Goal: Task Accomplishment & Management: Manage account settings

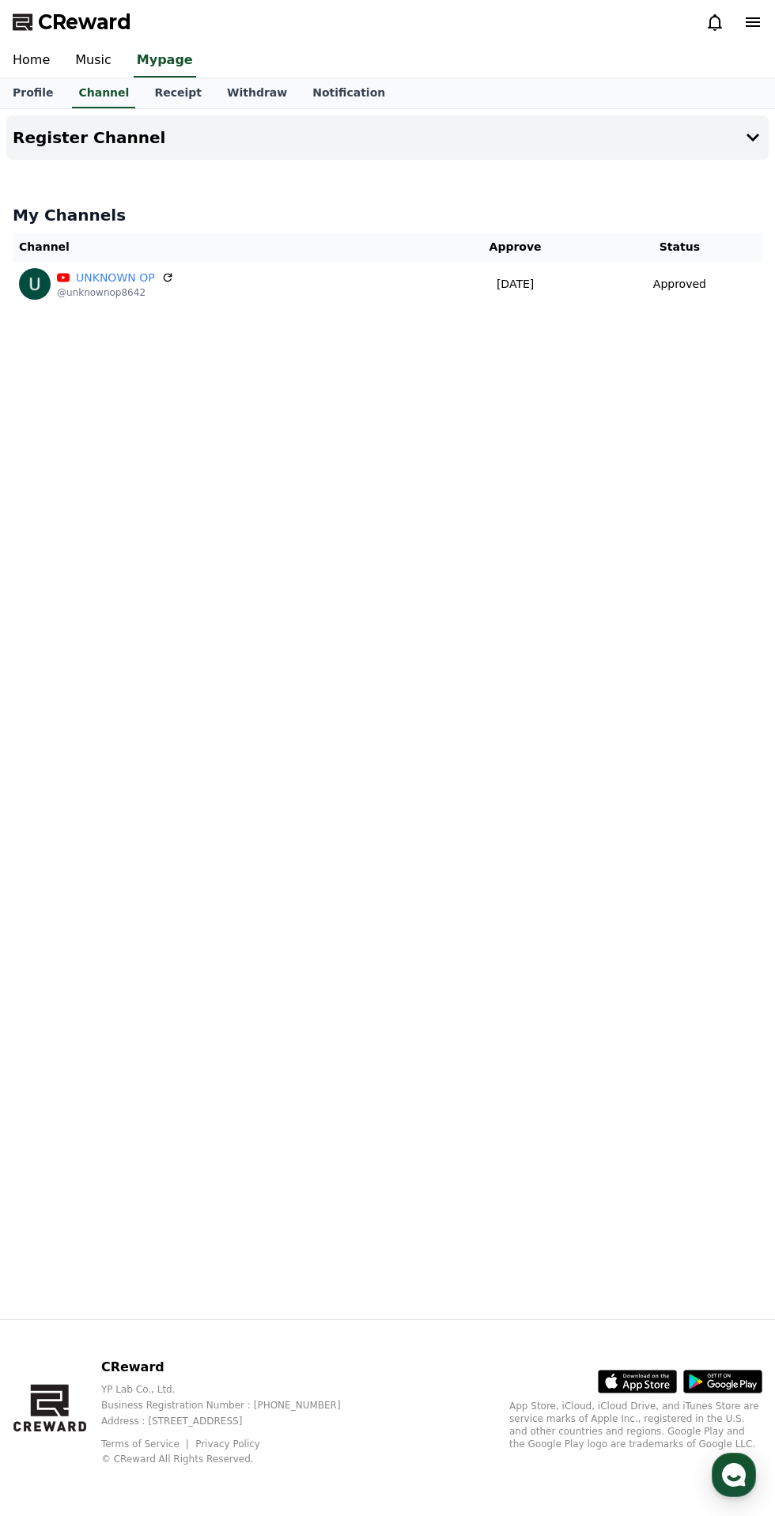
click at [682, 284] on p "Approved" at bounding box center [679, 284] width 53 height 17
click at [164, 274] on icon at bounding box center [167, 278] width 9 height 9
click at [78, 77] on link "Music" at bounding box center [93, 60] width 62 height 33
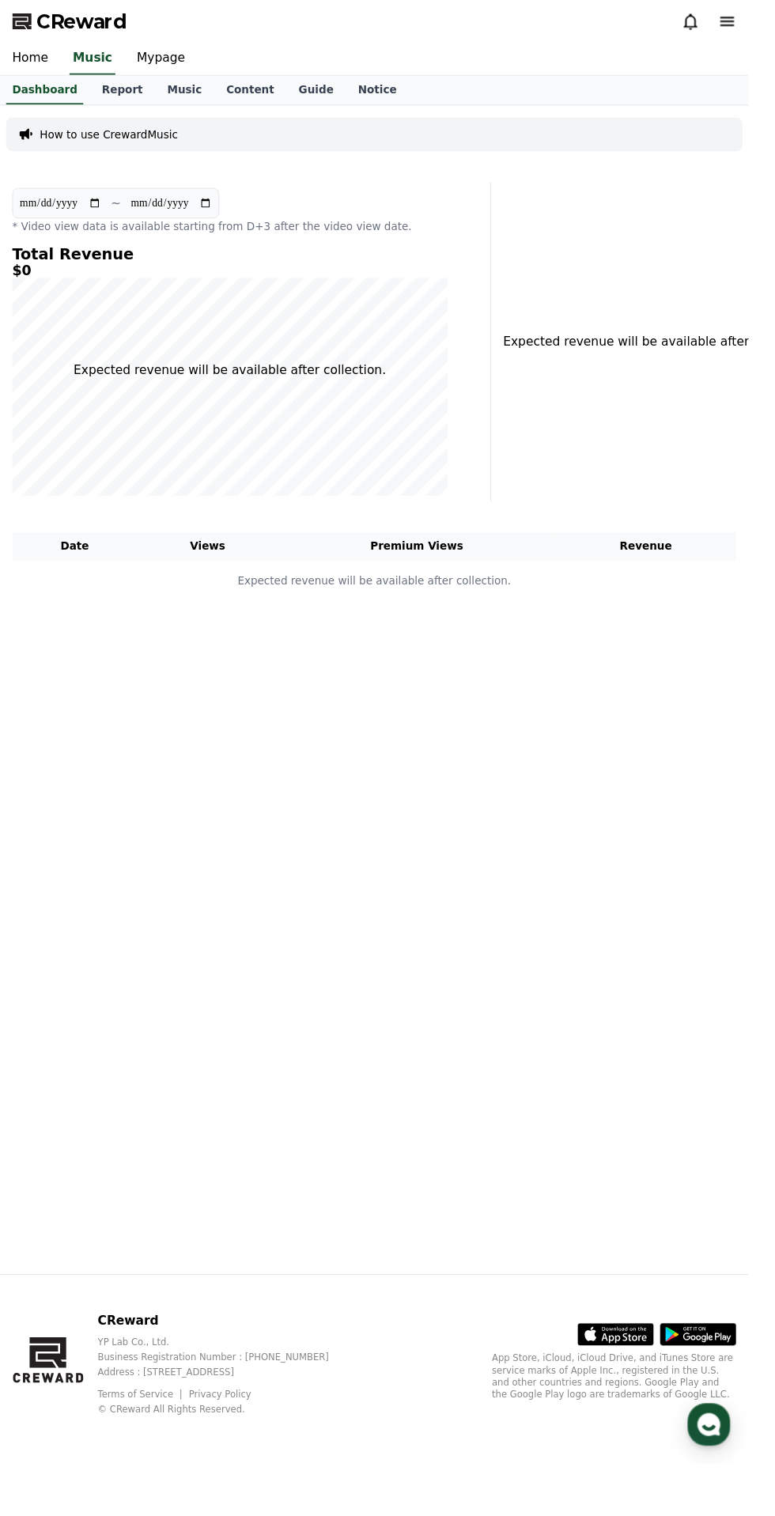
click at [176, 96] on link "Music" at bounding box center [191, 93] width 61 height 30
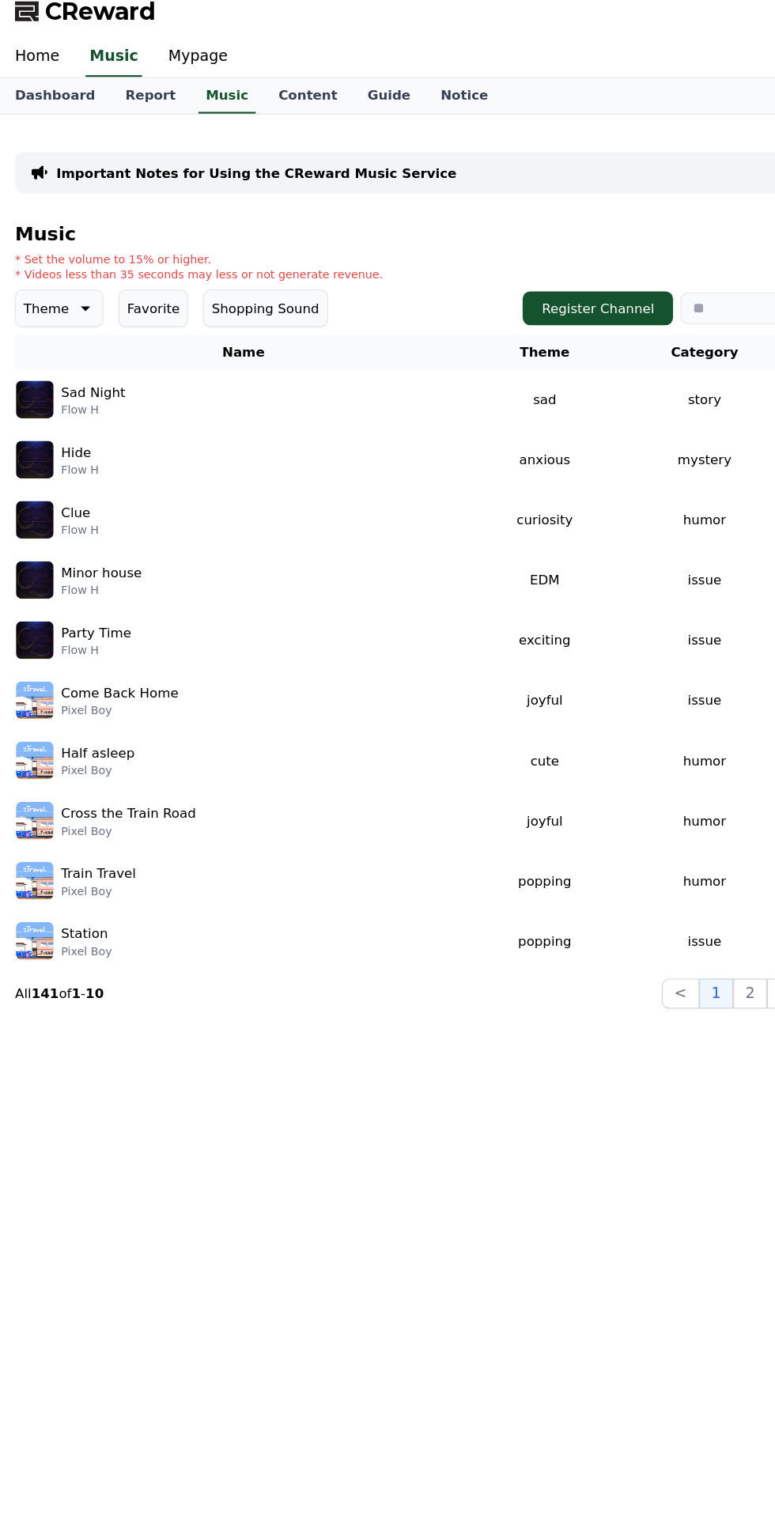
click at [21, 347] on img at bounding box center [29, 349] width 32 height 32
click at [43, 357] on img at bounding box center [29, 349] width 32 height 32
click at [33, 361] on img at bounding box center [29, 349] width 32 height 32
click at [25, 365] on td "Sad Night Flow H" at bounding box center [205, 348] width 384 height 51
click at [81, 383] on div "Hide Flow H" at bounding box center [204, 399] width 383 height 32
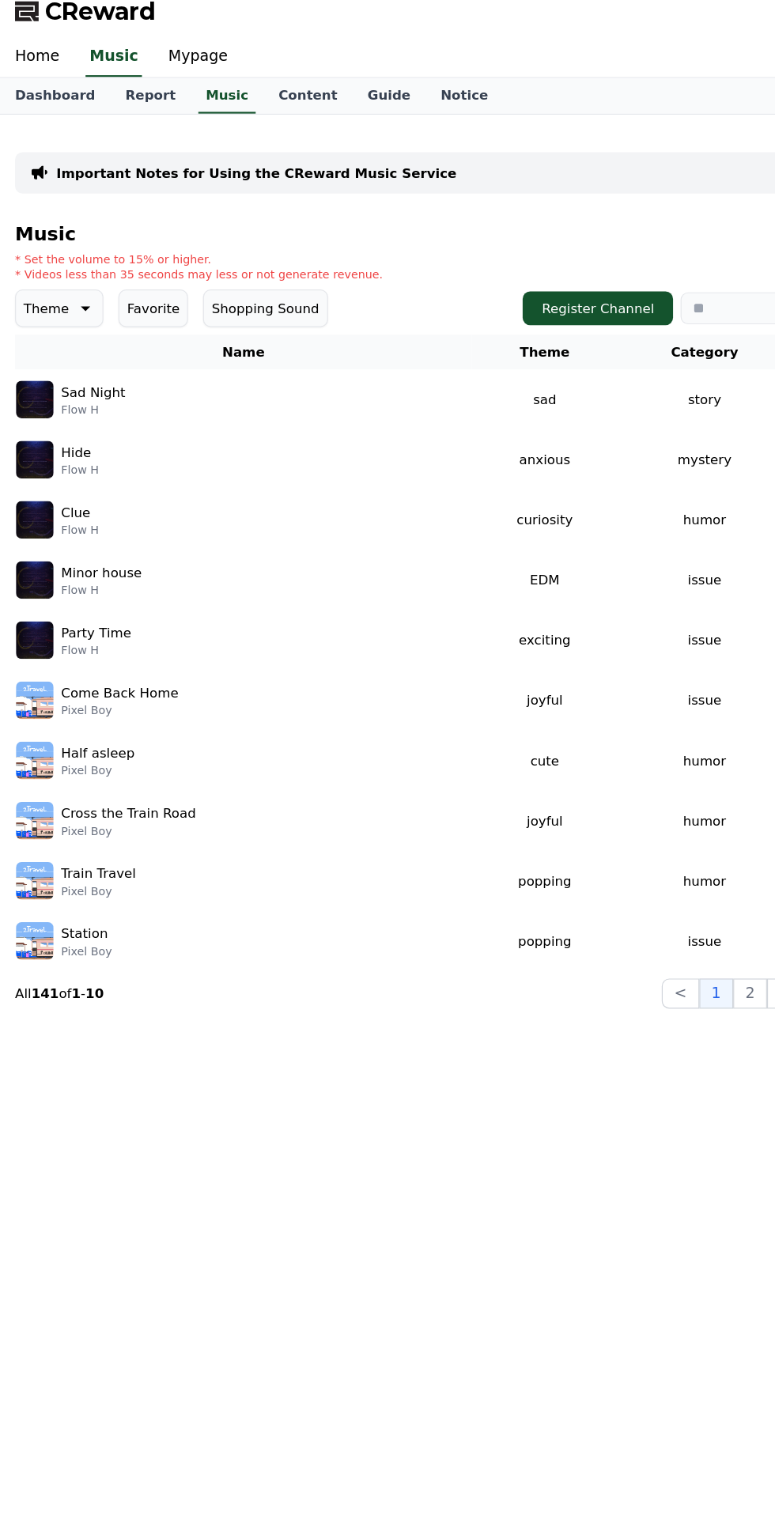
click at [30, 458] on img at bounding box center [29, 450] width 32 height 32
click at [607, 480] on td "issue" at bounding box center [592, 500] width 146 height 51
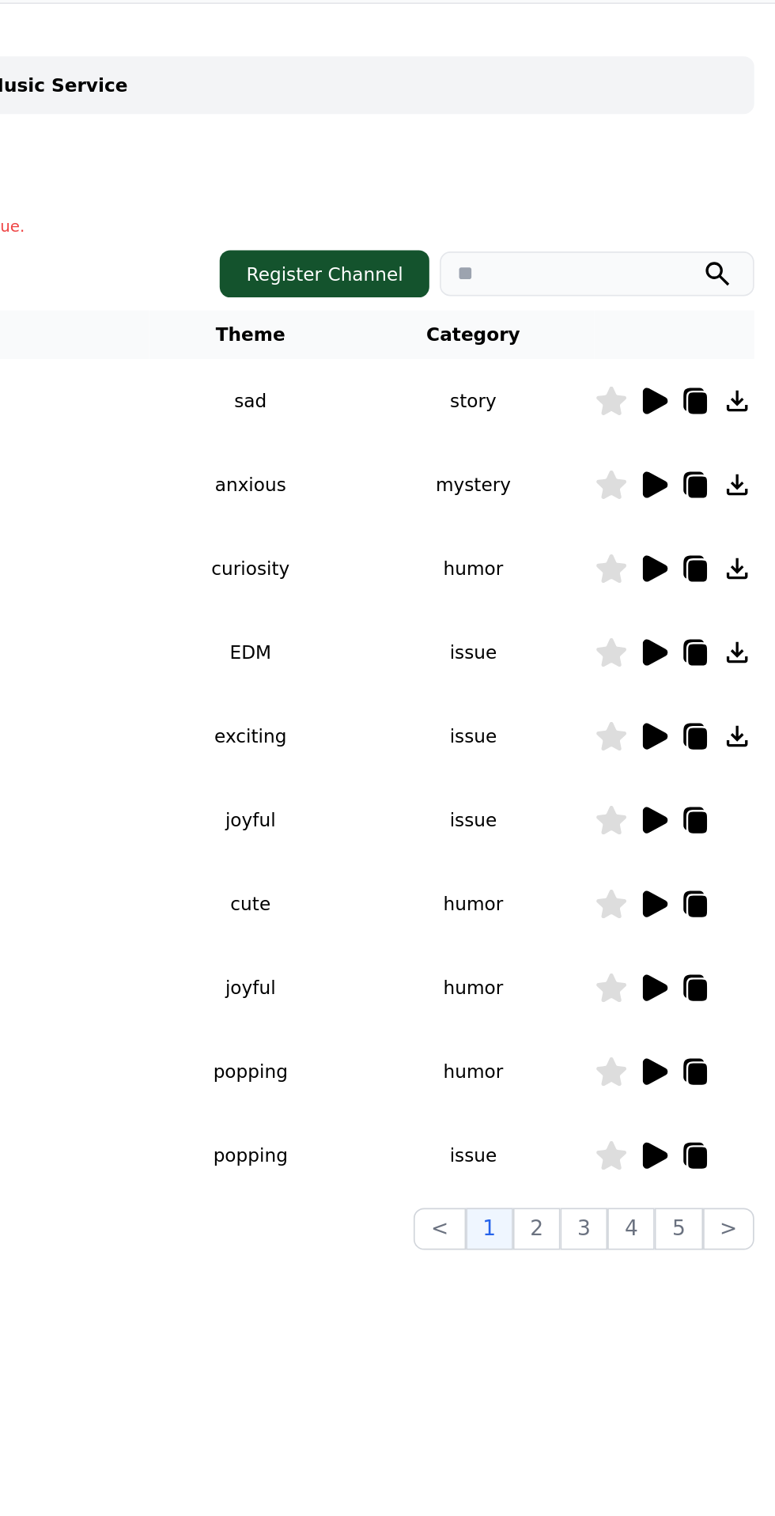
click at [702, 350] on icon at bounding box center [702, 349] width 15 height 16
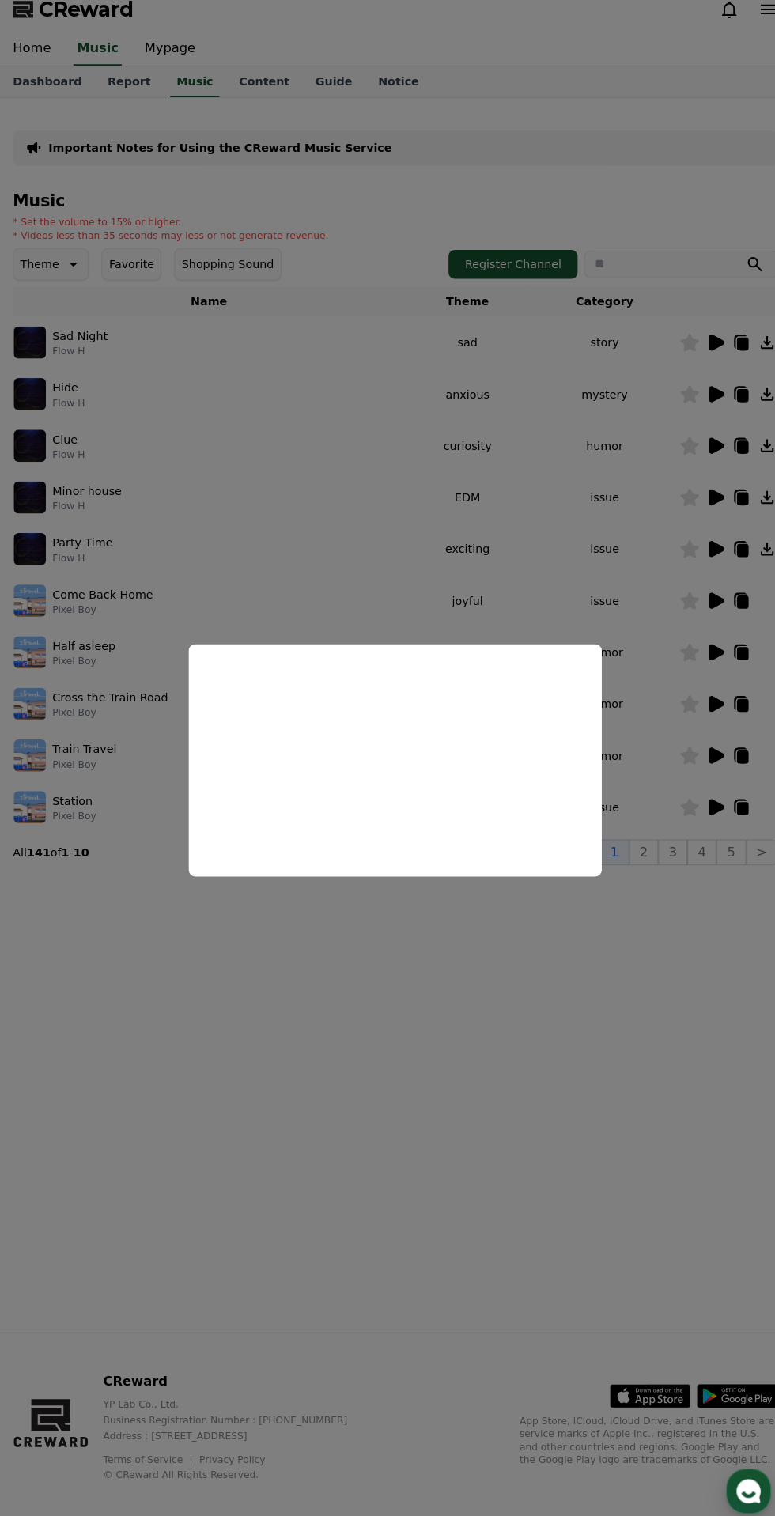
click at [186, 512] on button "close modal" at bounding box center [387, 758] width 775 height 1516
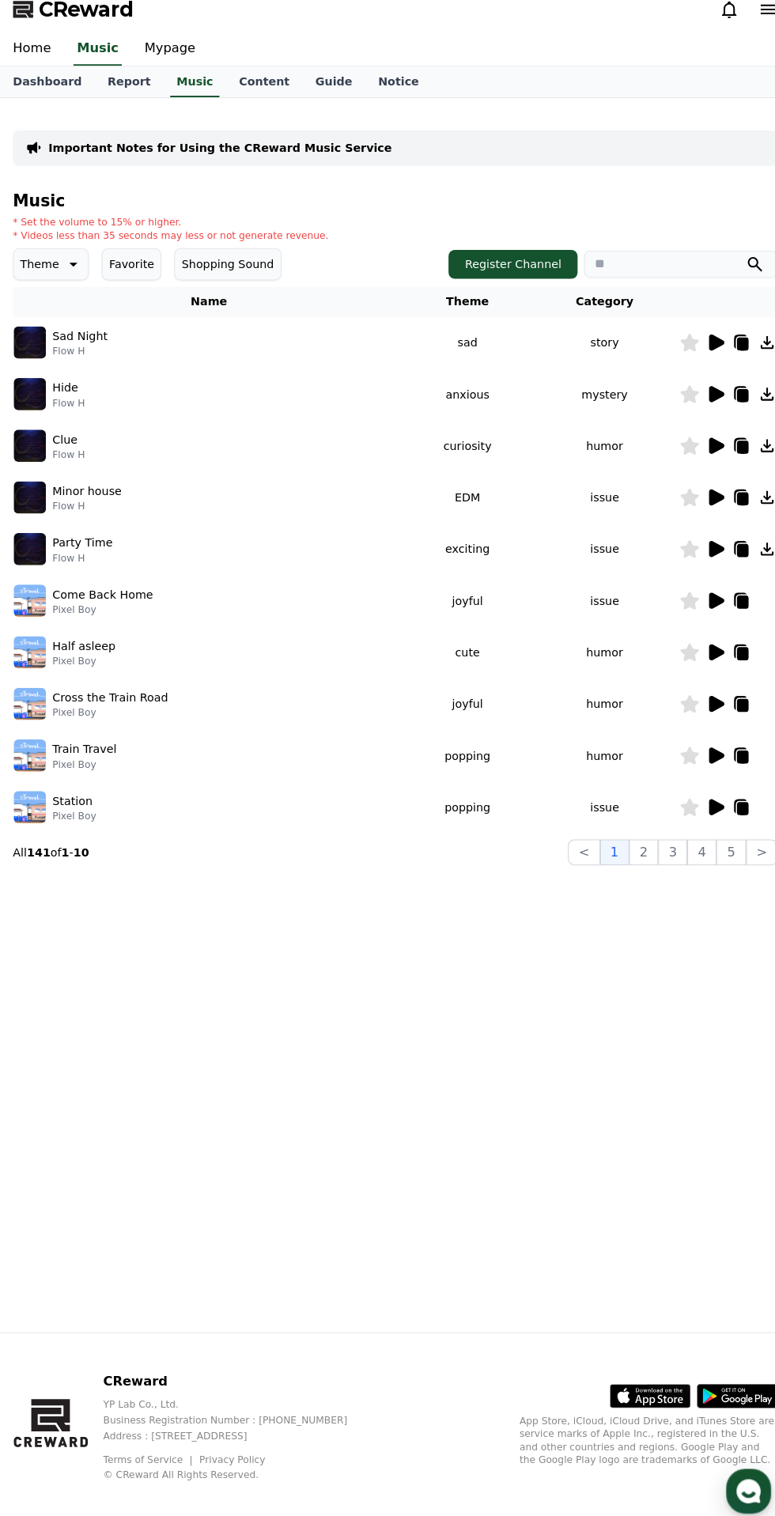
click at [701, 393] on icon at bounding box center [702, 399] width 15 height 16
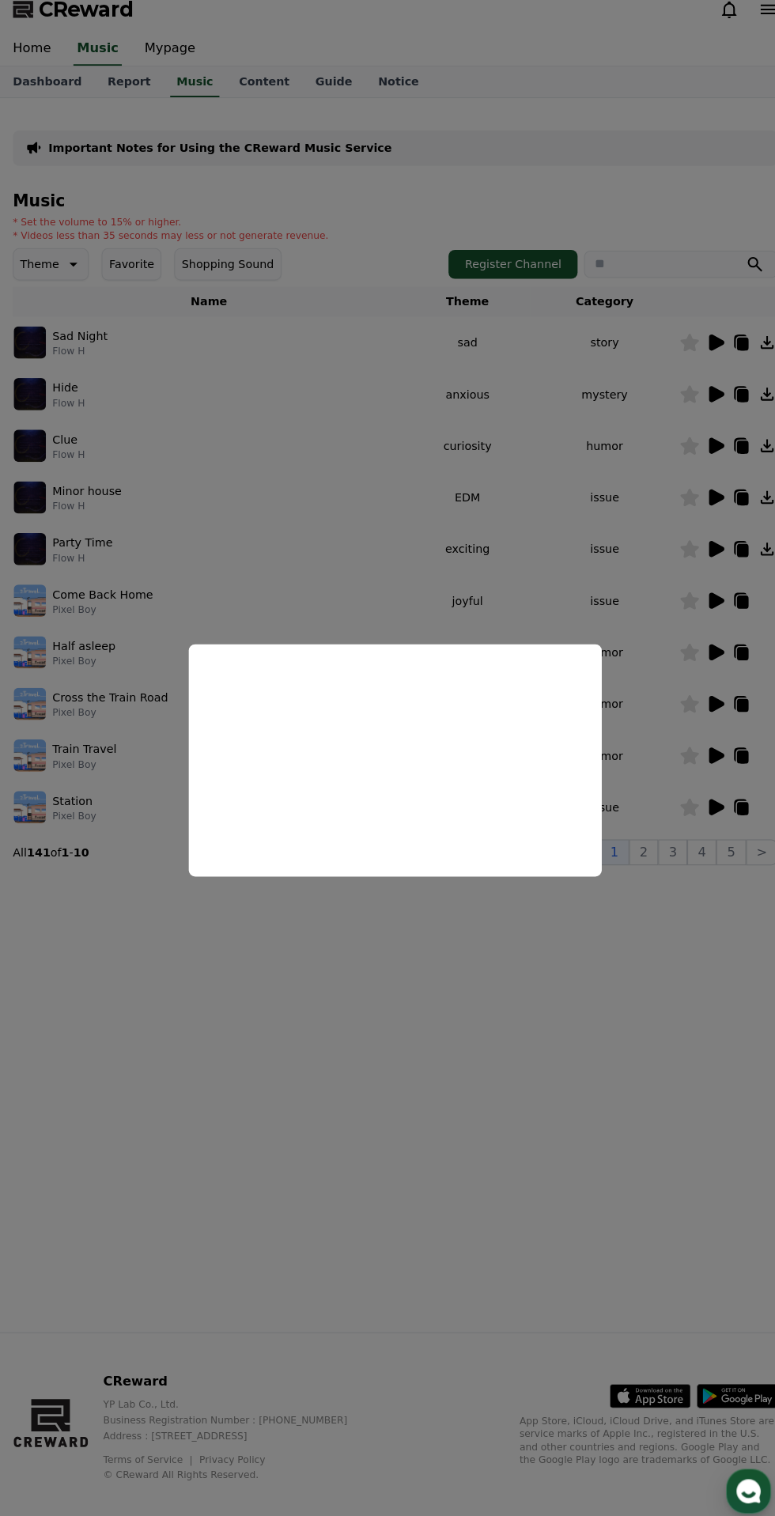
click at [617, 558] on button "close modal" at bounding box center [387, 758] width 775 height 1516
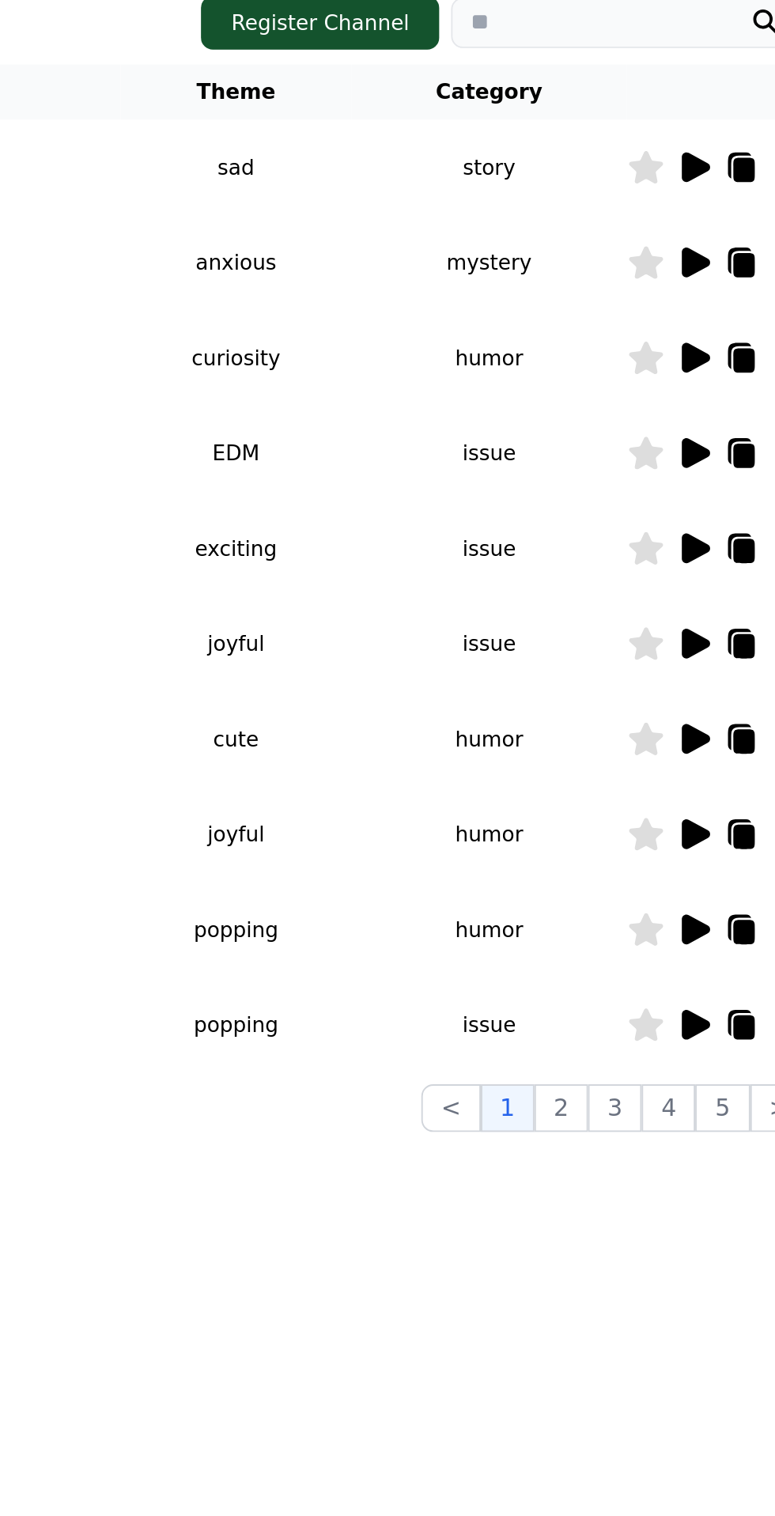
scroll to position [8, 0]
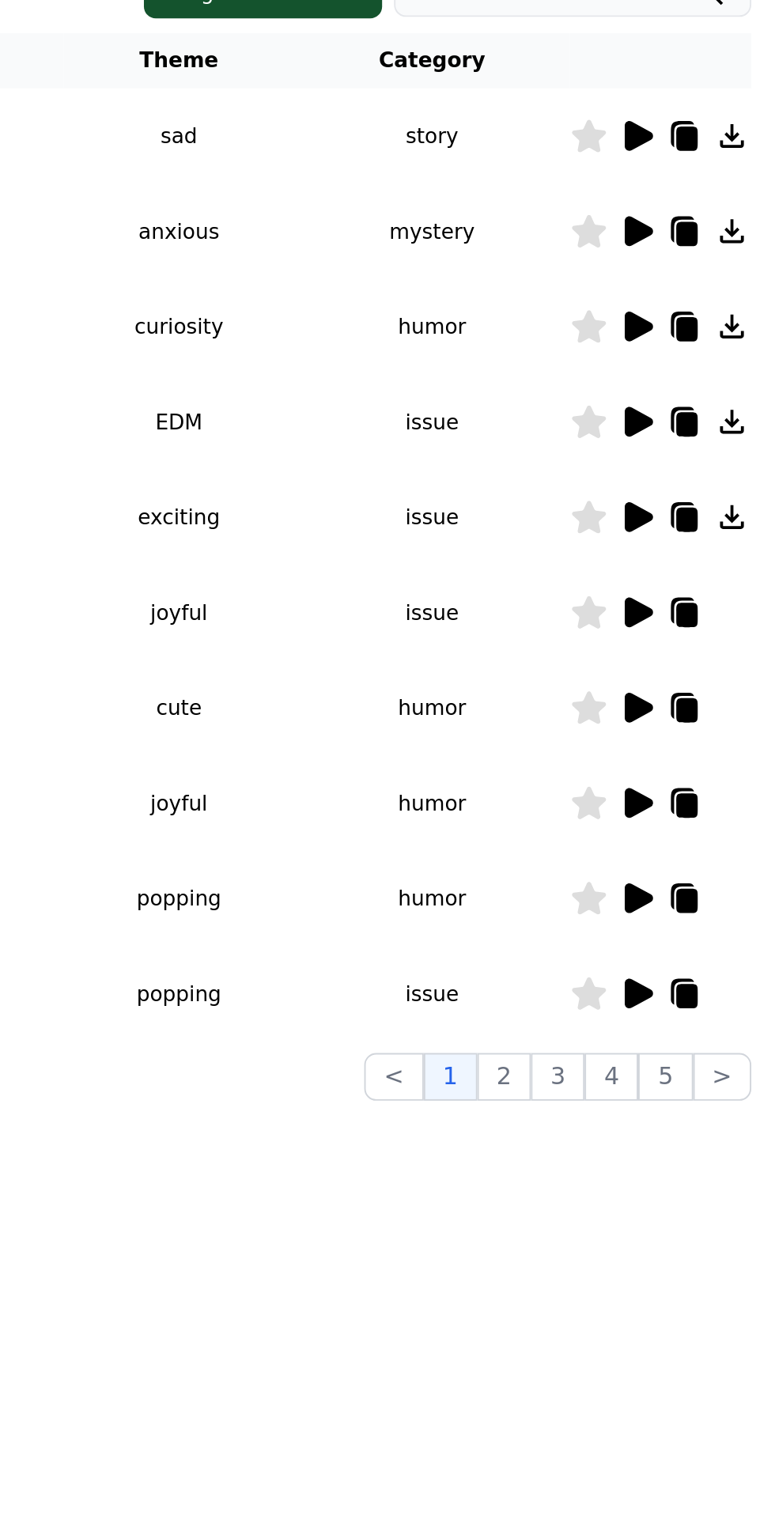
click at [725, 344] on icon at bounding box center [728, 350] width 11 height 13
